Goal: Information Seeking & Learning: Learn about a topic

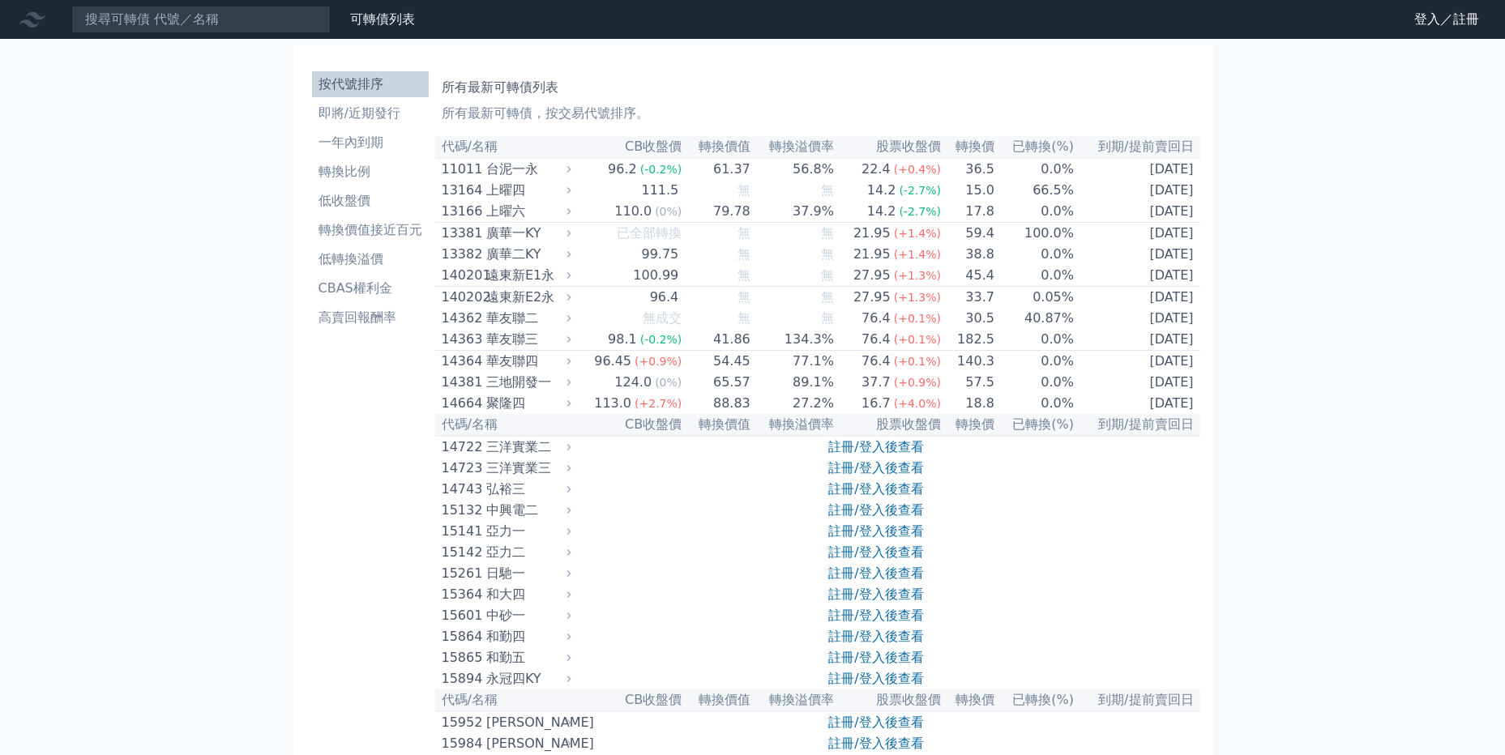
click at [888, 476] on link "註冊/登入後查看" at bounding box center [875, 467] width 95 height 15
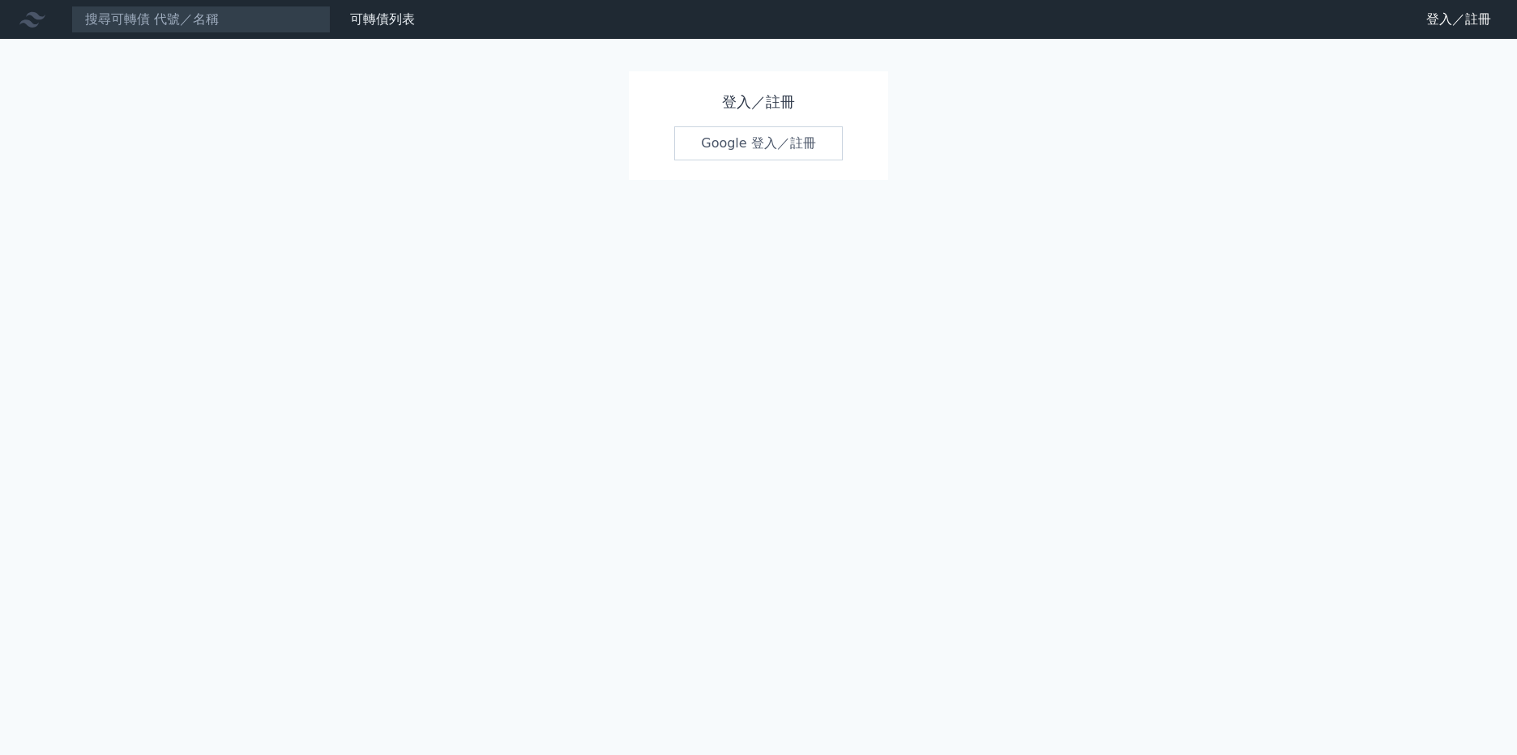
click at [730, 127] on link "Google 登入／註冊" at bounding box center [758, 143] width 169 height 34
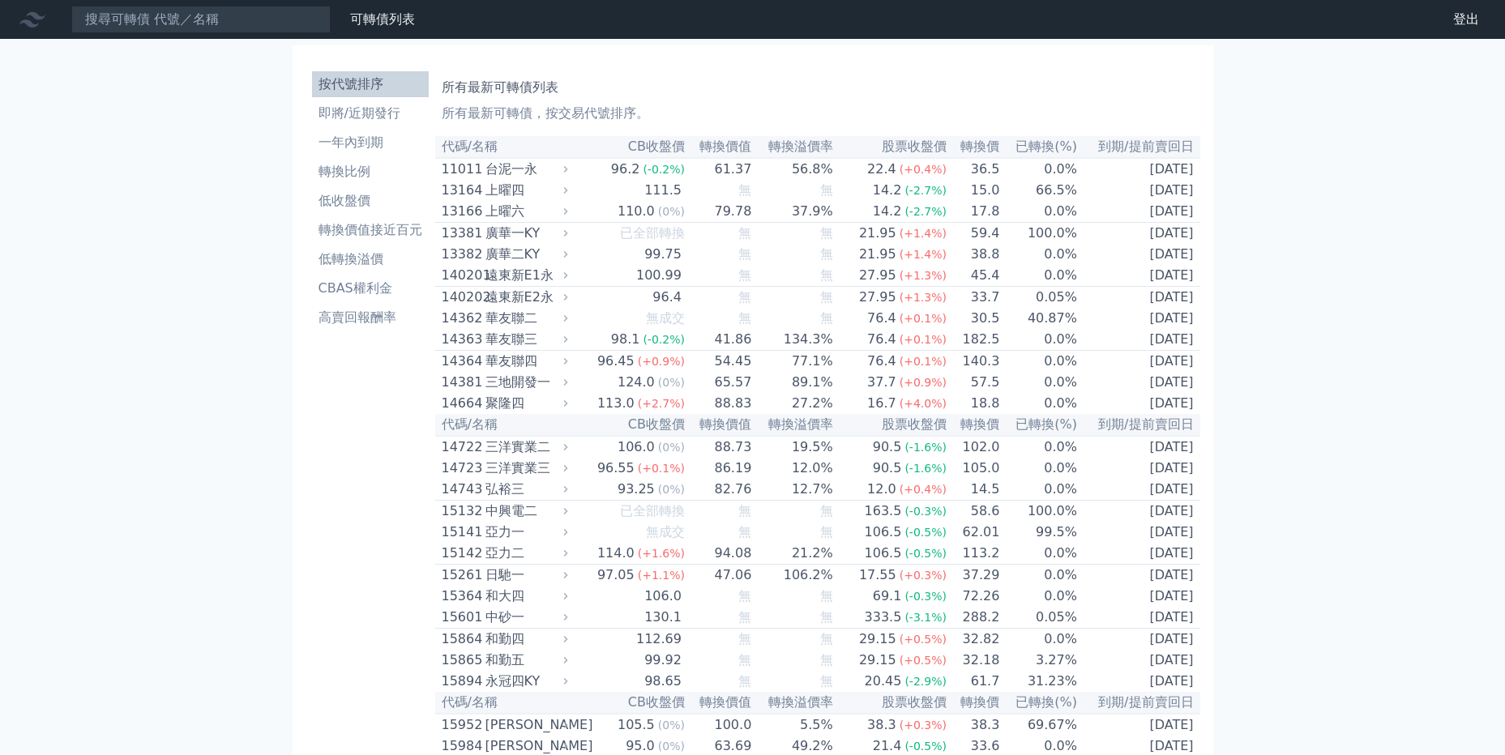
scroll to position [1818, 0]
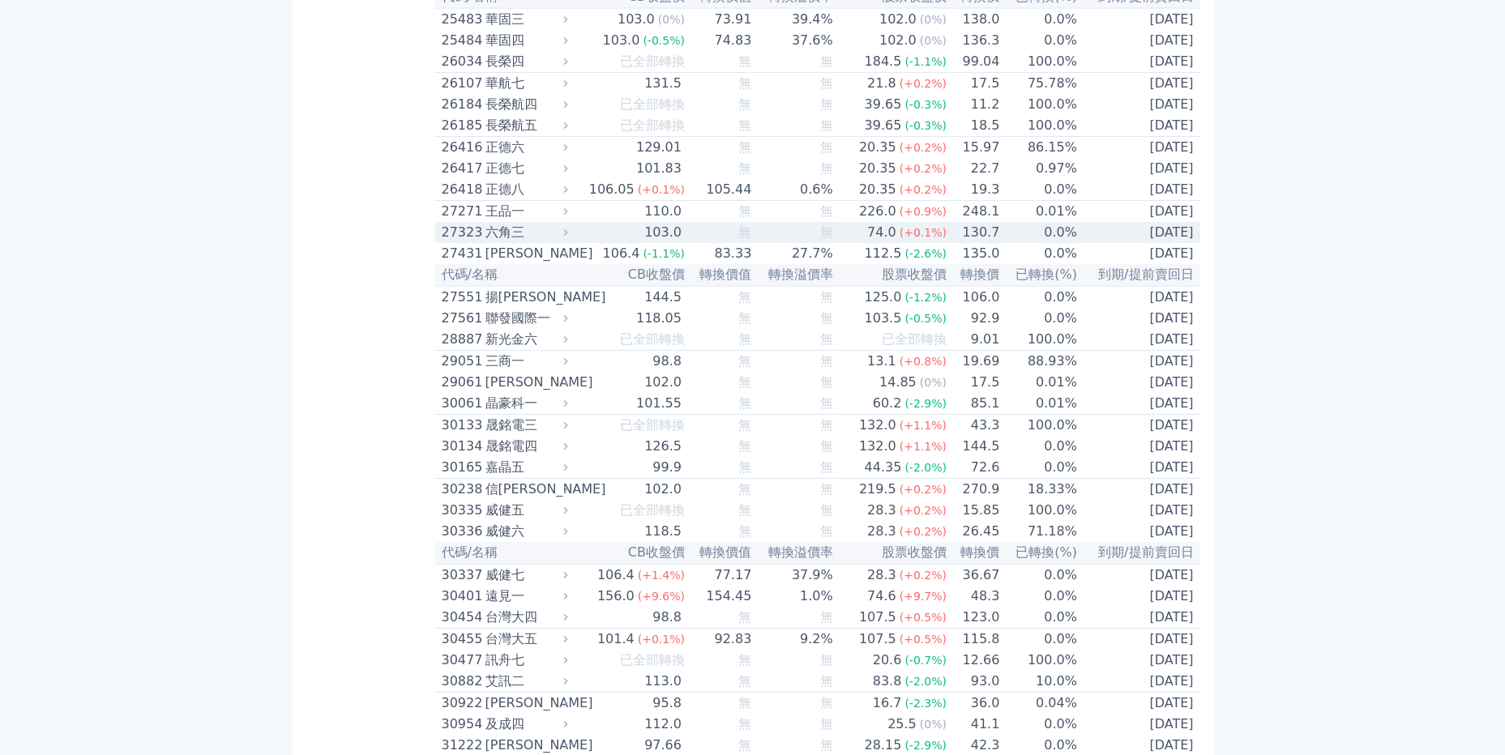
click at [518, 242] on div "六角三" at bounding box center [524, 232] width 79 height 19
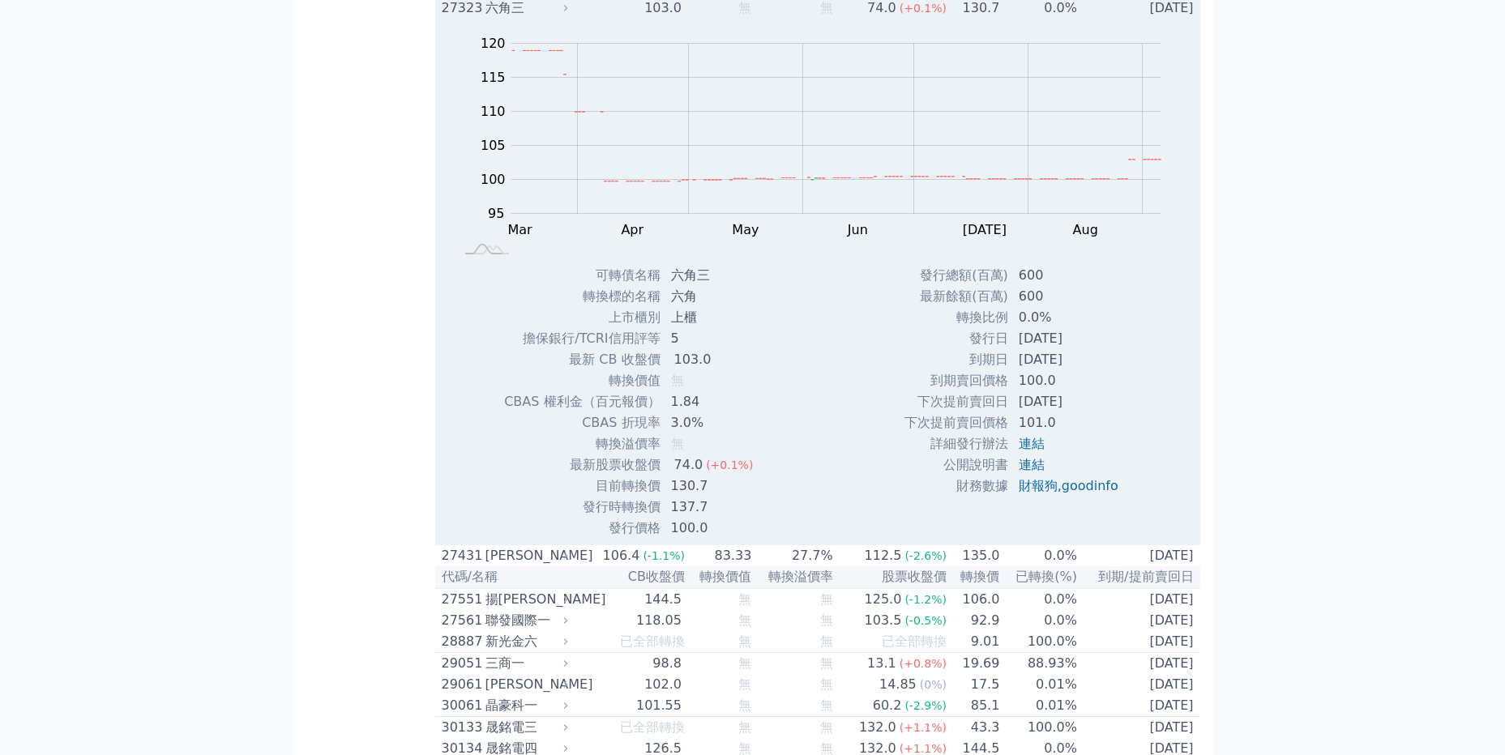
scroll to position [2044, 0]
click at [1044, 211] on rect "Chart" at bounding box center [836, 126] width 650 height 170
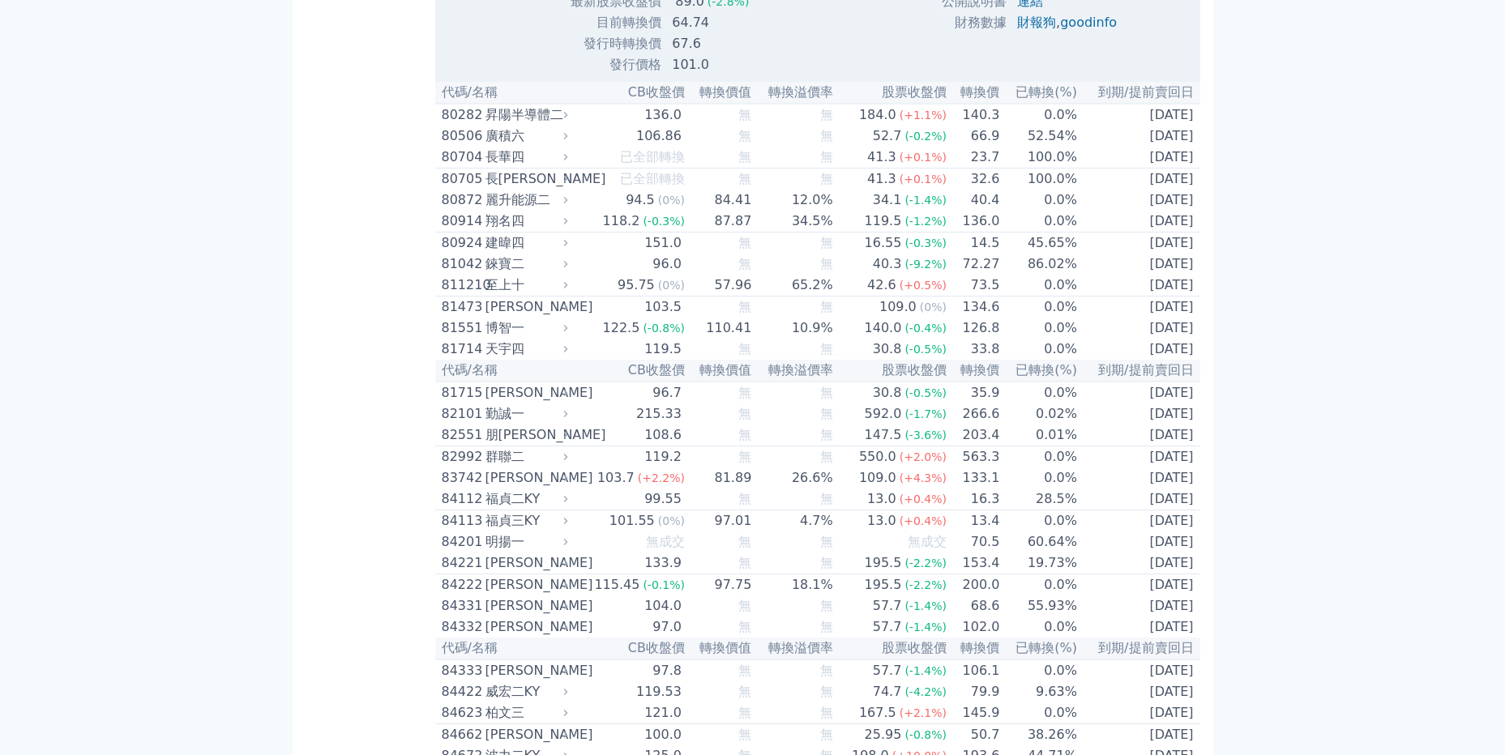
scroll to position [9171, 0]
drag, startPoint x: 1107, startPoint y: 652, endPoint x: 383, endPoint y: 400, distance: 766.2
drag, startPoint x: 1109, startPoint y: 541, endPoint x: 977, endPoint y: 479, distance: 145.3
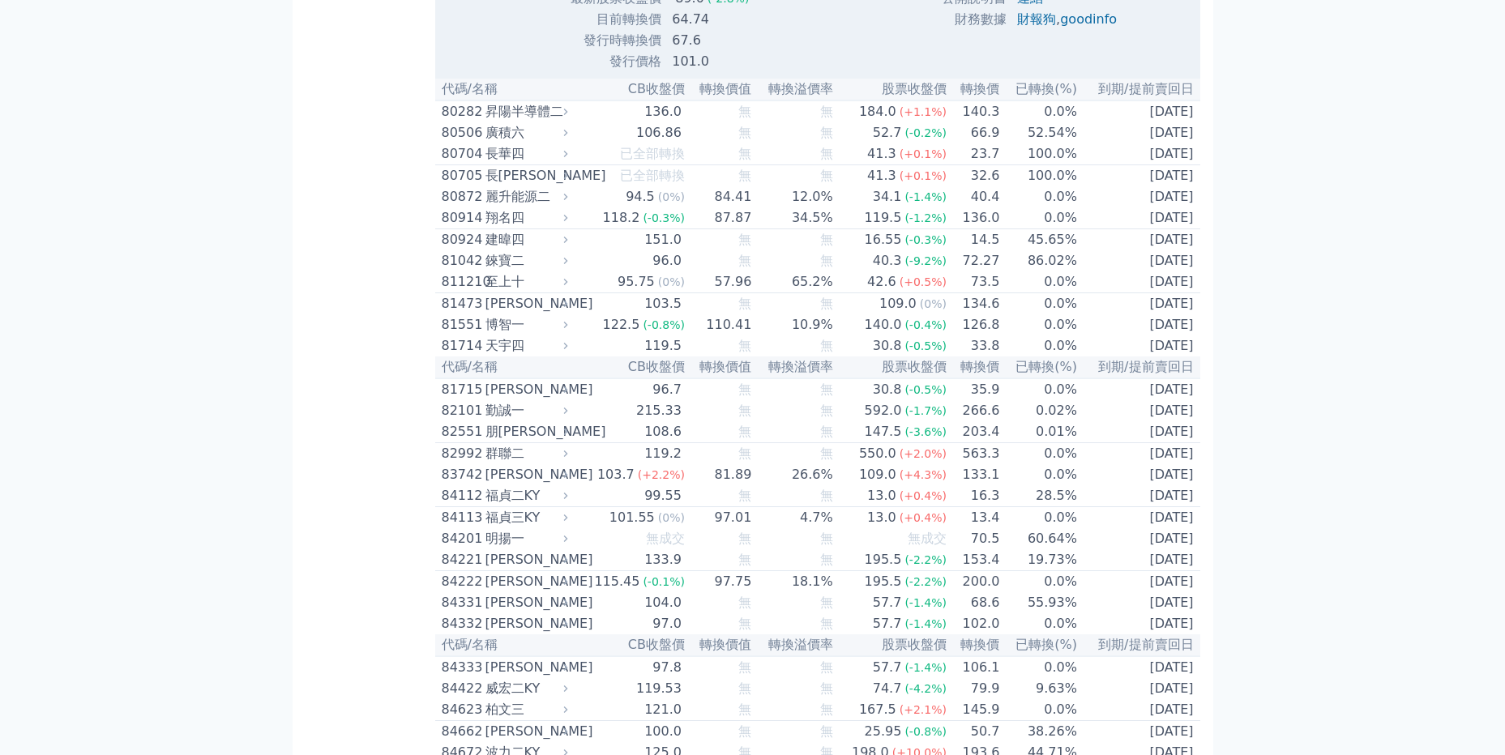
drag, startPoint x: 977, startPoint y: 479, endPoint x: 1177, endPoint y: 547, distance: 210.6
drag, startPoint x: 1105, startPoint y: 562, endPoint x: 884, endPoint y: 415, distance: 265.9
